Goal: Transaction & Acquisition: Purchase product/service

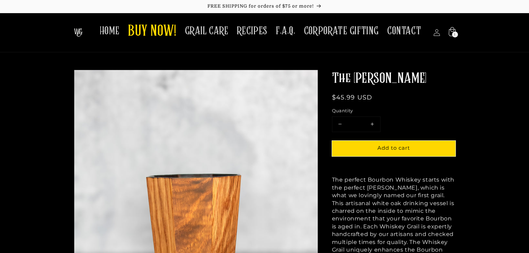
click at [451, 36] on icon at bounding box center [451, 33] width 16 height 16
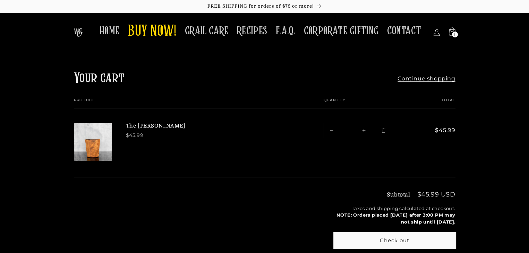
click at [411, 240] on button "Check out" at bounding box center [394, 241] width 121 height 16
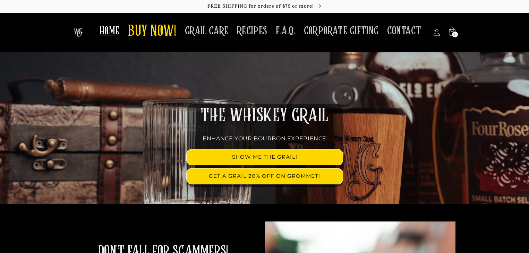
click at [113, 35] on span "HOME" at bounding box center [109, 31] width 20 height 14
click at [176, 31] on span "BUY NOW!" at bounding box center [152, 31] width 49 height 19
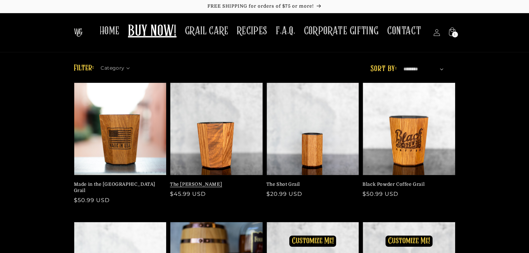
click at [245, 181] on link "The [PERSON_NAME]" at bounding box center [214, 184] width 89 height 6
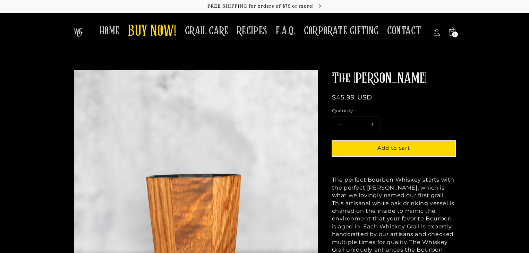
click at [80, 32] on img at bounding box center [78, 32] width 9 height 8
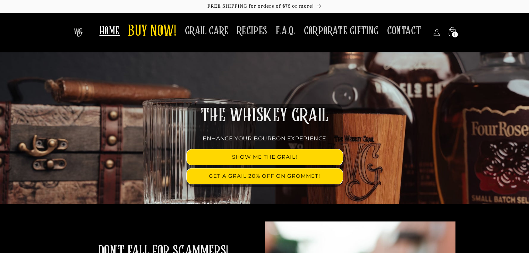
click at [454, 33] on span "1" at bounding box center [454, 35] width 1 height 6
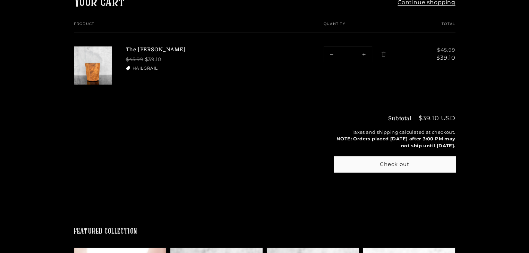
scroll to position [90, 0]
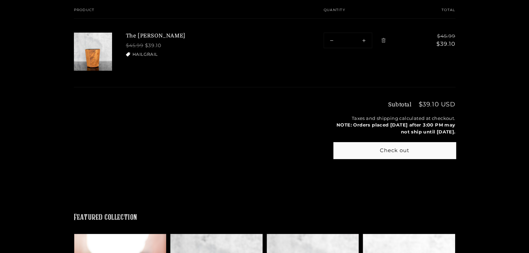
click at [369, 150] on button "Check out" at bounding box center [394, 151] width 121 height 16
